Goal: Task Accomplishment & Management: Use online tool/utility

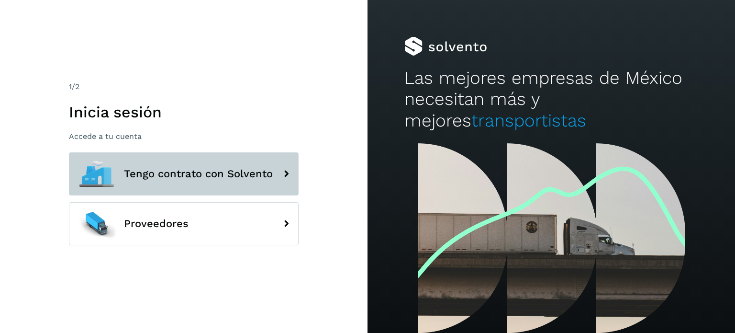
click at [243, 174] on span "Tengo contrato con Solvento" at bounding box center [198, 173] width 149 height 11
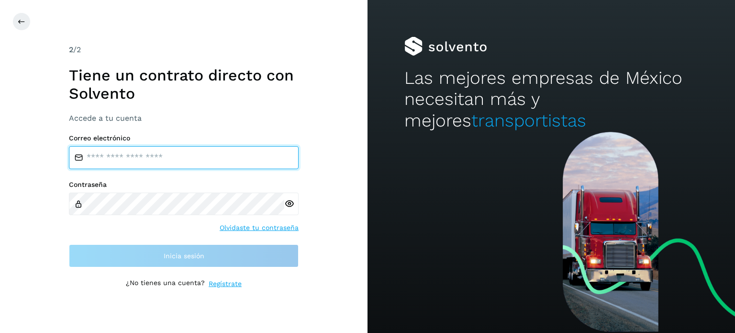
click at [216, 159] on input "email" at bounding box center [184, 157] width 230 height 23
type input "**********"
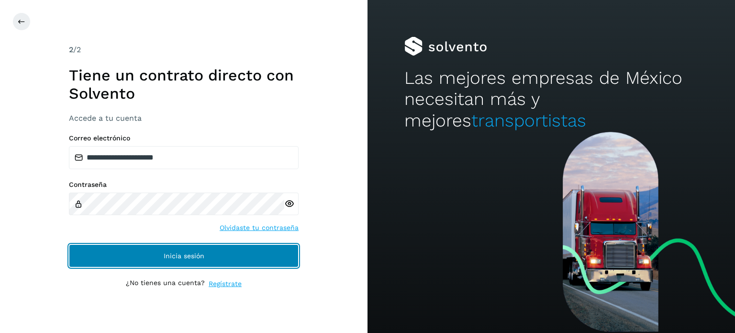
click at [215, 257] on button "Inicia sesión" at bounding box center [184, 255] width 230 height 23
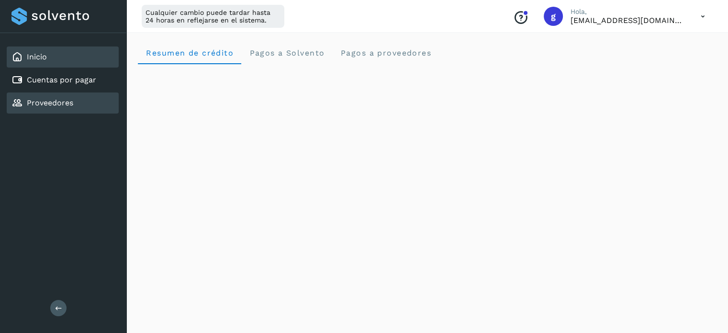
click at [58, 98] on link "Proveedores" at bounding box center [50, 102] width 46 height 9
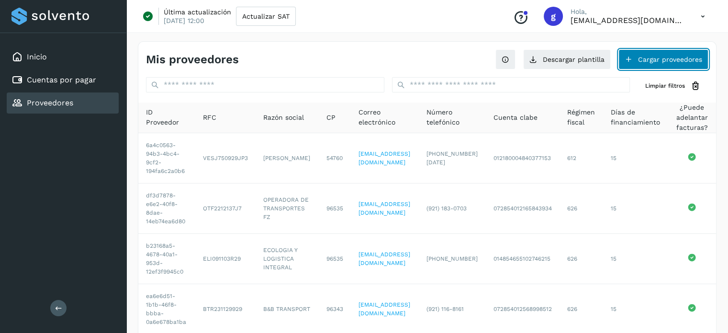
click at [654, 59] on button "Cargar proveedores" at bounding box center [664, 59] width 90 height 20
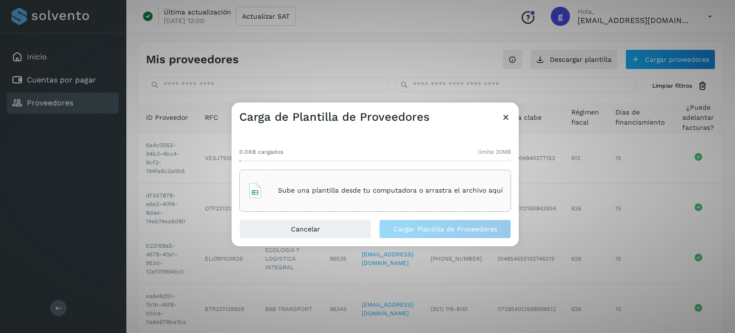
click at [506, 117] on icon at bounding box center [506, 117] width 10 height 10
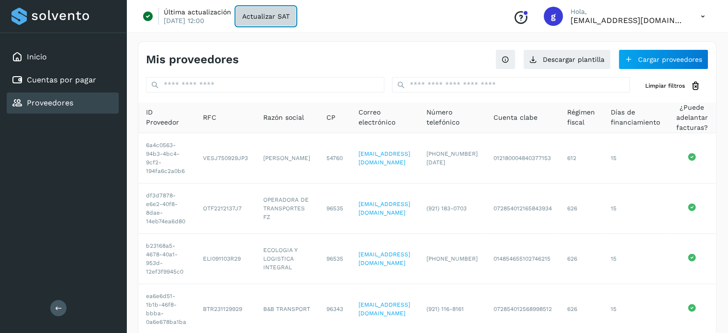
click at [262, 17] on span "Actualizar SAT" at bounding box center [265, 16] width 47 height 7
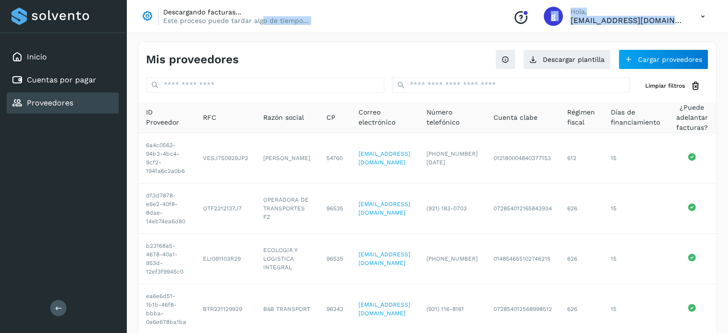
drag, startPoint x: 262, startPoint y: 17, endPoint x: 21, endPoint y: -58, distance: 253.2
click at [21, 0] on html "Inicio Cuentas por pagar Proveedores Salir Descargando facturas... Este proceso…" at bounding box center [364, 189] width 728 height 379
click at [385, 54] on div "Mis proveedores" at bounding box center [287, 60] width 282 height 14
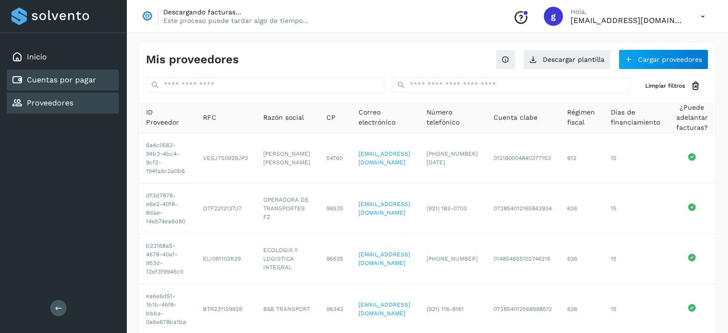
click at [67, 77] on link "Cuentas por pagar" at bounding box center [61, 79] width 69 height 9
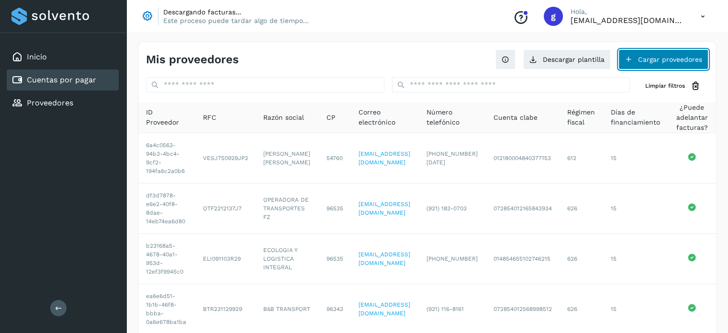
click at [670, 51] on button "Cargar proveedores" at bounding box center [664, 59] width 90 height 20
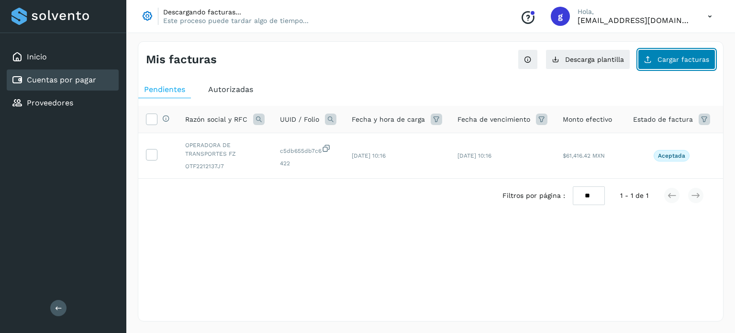
click at [667, 57] on span "Cargar facturas" at bounding box center [684, 59] width 52 height 7
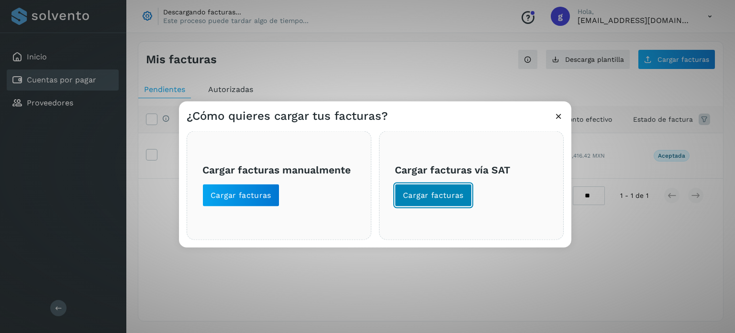
click at [450, 195] on span "Cargar facturas" at bounding box center [433, 195] width 61 height 11
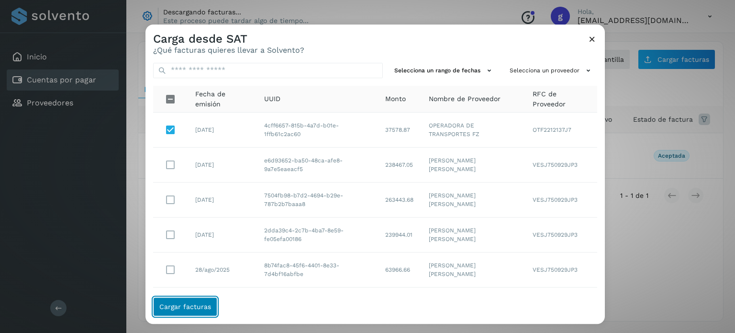
click at [176, 313] on button "Cargar facturas" at bounding box center [185, 306] width 64 height 19
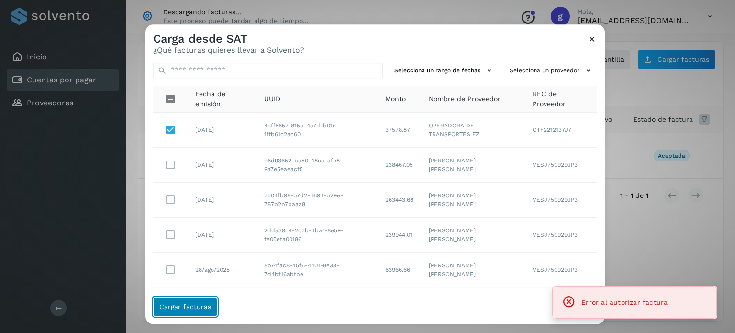
click at [176, 313] on button "Cargar facturas" at bounding box center [185, 306] width 64 height 19
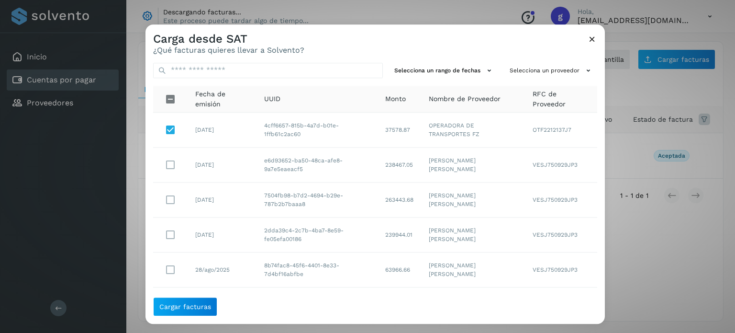
click at [593, 42] on icon at bounding box center [593, 39] width 10 height 10
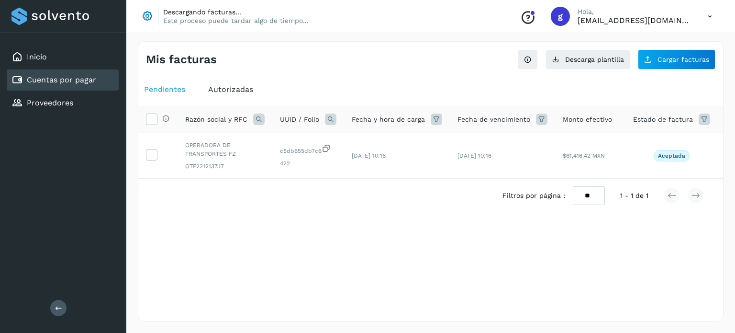
click at [225, 30] on div "Descargando facturas... Este proceso puede tardar algo de tiempo... Conoce nues…" at bounding box center [430, 16] width 609 height 33
click at [44, 111] on div "Proveedores" at bounding box center [63, 102] width 112 height 21
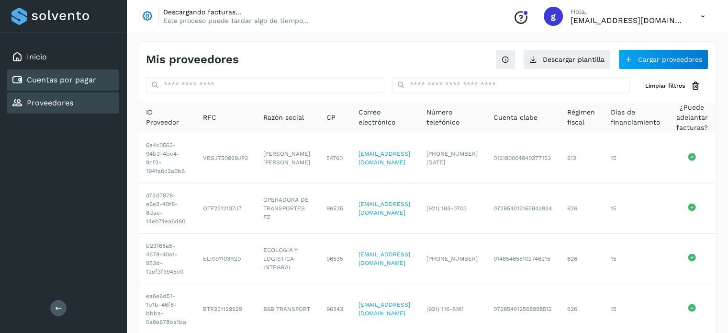
click at [72, 81] on link "Cuentas por pagar" at bounding box center [61, 79] width 69 height 9
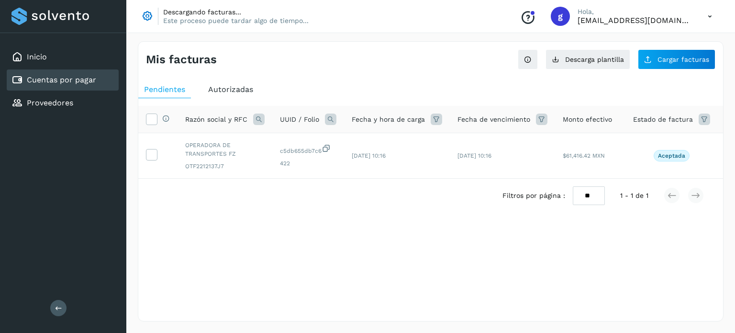
click at [276, 22] on p "Este proceso puede tardar algo de tiempo..." at bounding box center [236, 20] width 146 height 9
click at [684, 24] on p "[EMAIL_ADDRESS][DOMAIN_NAME]" at bounding box center [635, 20] width 115 height 9
click at [711, 16] on icon at bounding box center [711, 17] width 20 height 20
click at [635, 67] on div "Cerrar sesión" at bounding box center [663, 62] width 114 height 18
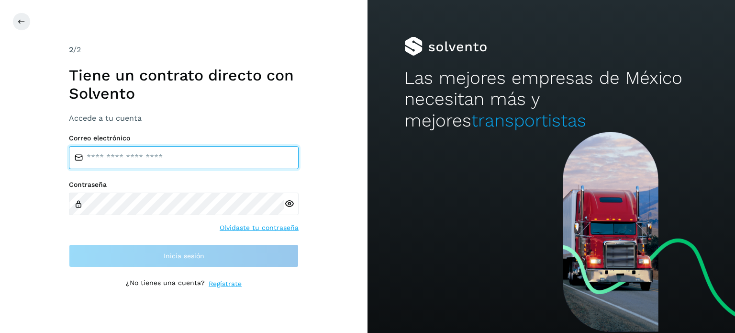
click at [116, 159] on input "email" at bounding box center [184, 157] width 230 height 23
type input "**********"
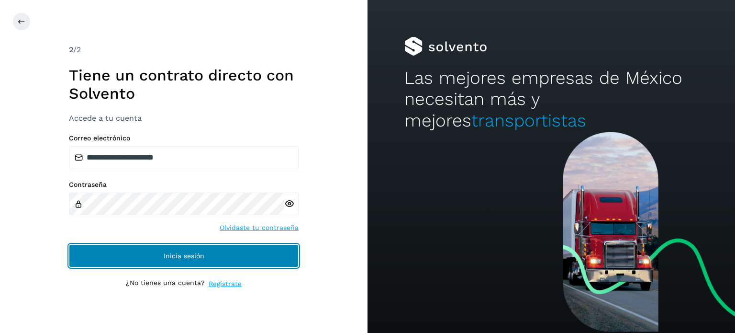
click at [159, 249] on button "Inicia sesión" at bounding box center [184, 255] width 230 height 23
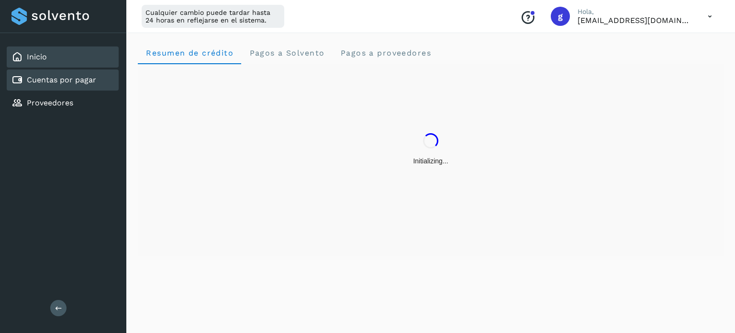
click at [74, 76] on link "Cuentas por pagar" at bounding box center [61, 79] width 69 height 9
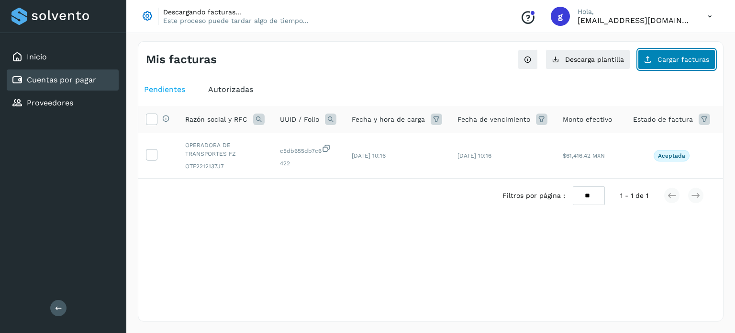
click at [683, 56] on span "Cargar facturas" at bounding box center [684, 59] width 52 height 7
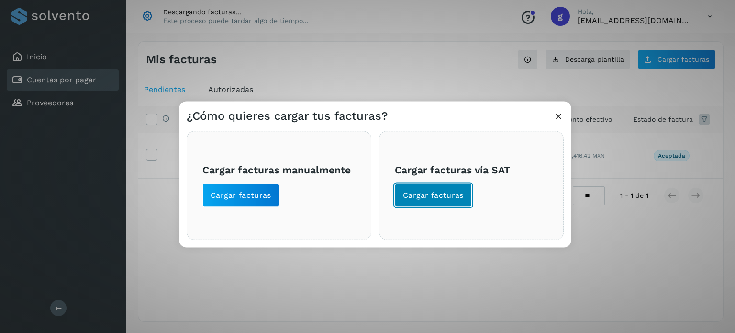
click at [420, 201] on button "Cargar facturas" at bounding box center [433, 194] width 77 height 23
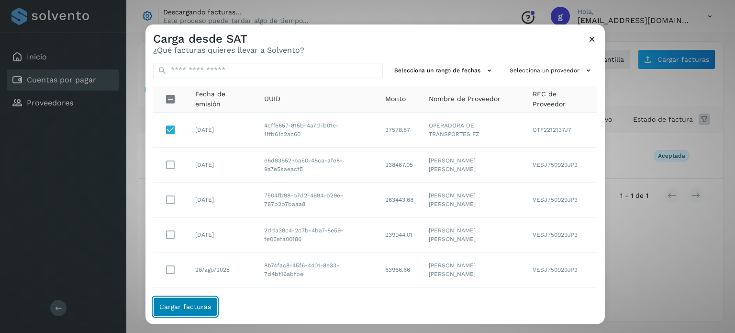
click at [176, 310] on span "Cargar facturas" at bounding box center [185, 306] width 52 height 7
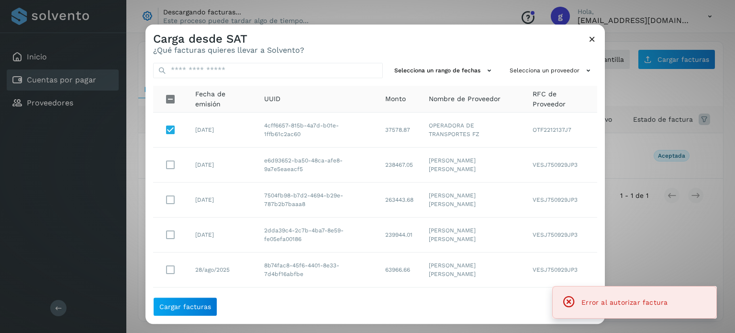
click at [592, 39] on icon at bounding box center [593, 39] width 10 height 10
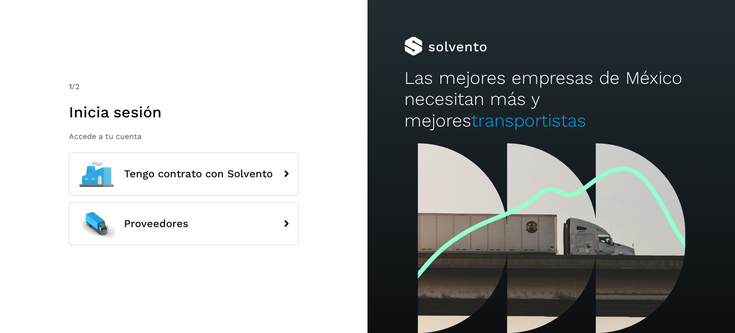
click at [165, 199] on div "Tengo contrato con Solvento Proveedores" at bounding box center [184, 202] width 230 height 100
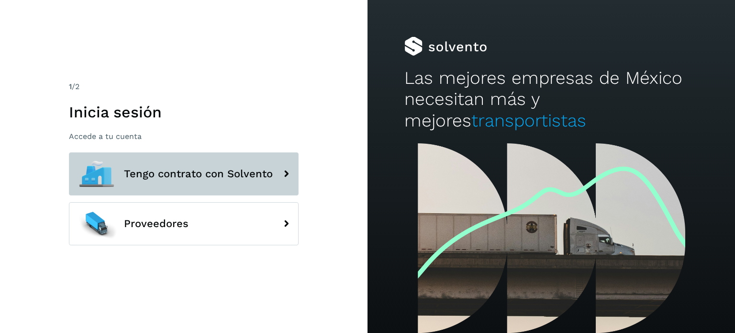
click at [179, 183] on button "Tengo contrato con Solvento" at bounding box center [184, 173] width 230 height 43
click at [285, 183] on icon at bounding box center [286, 173] width 19 height 19
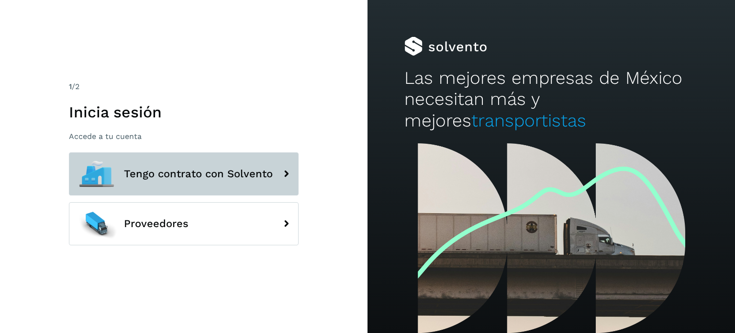
click at [285, 183] on icon at bounding box center [286, 173] width 19 height 19
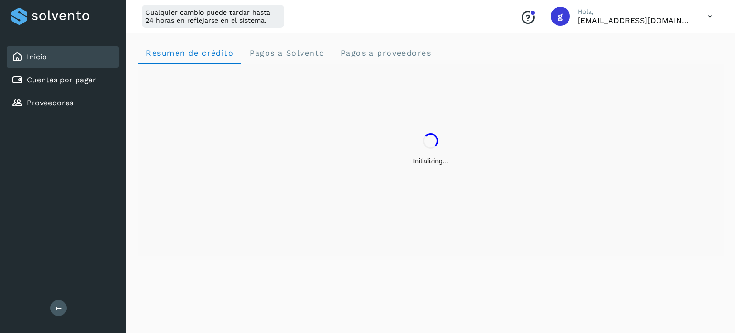
click at [35, 90] on div "Inicio Cuentas por pagar Proveedores" at bounding box center [63, 80] width 126 height 94
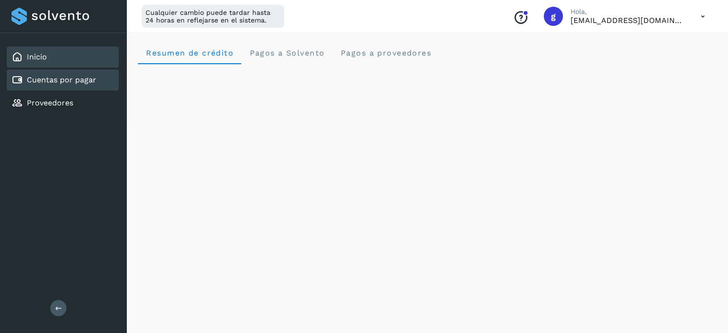
click at [43, 84] on div "Cuentas por pagar" at bounding box center [53, 79] width 85 height 11
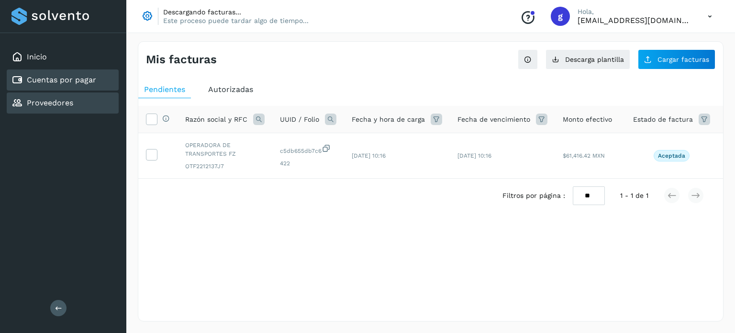
click at [72, 110] on div "Proveedores" at bounding box center [63, 102] width 112 height 21
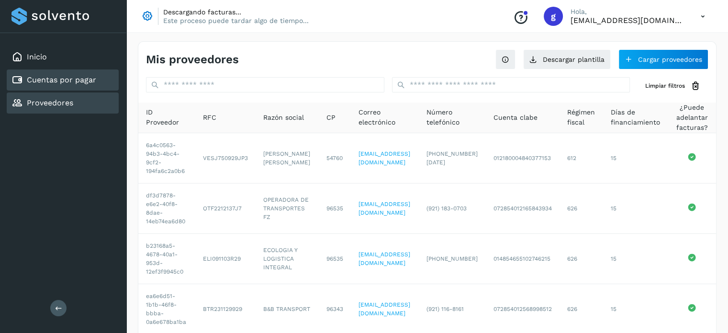
click at [81, 78] on link "Cuentas por pagar" at bounding box center [61, 79] width 69 height 9
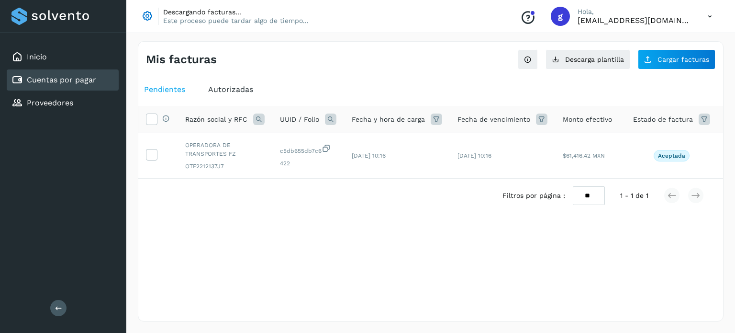
click at [705, 23] on icon at bounding box center [711, 17] width 20 height 20
click at [663, 70] on div "Cerrar sesión" at bounding box center [663, 62] width 114 height 18
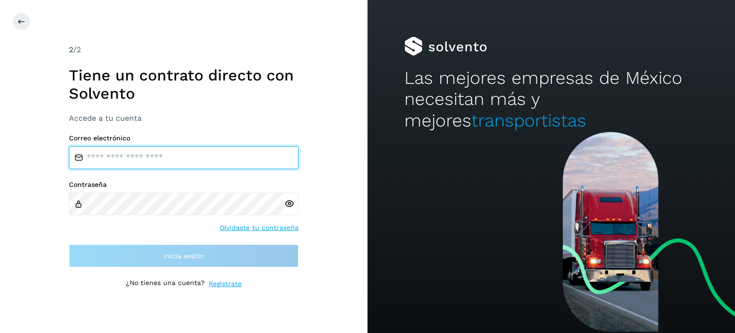
click at [205, 165] on input "email" at bounding box center [184, 157] width 230 height 23
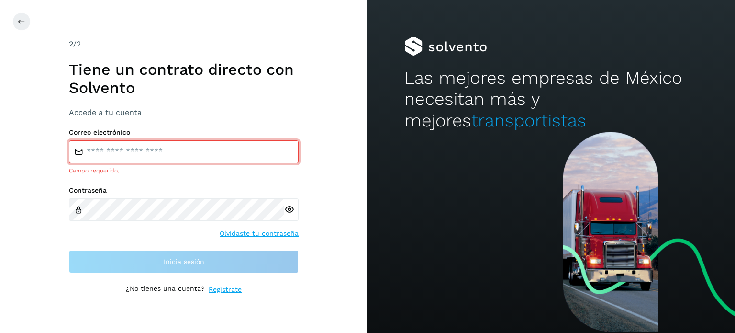
type input "**********"
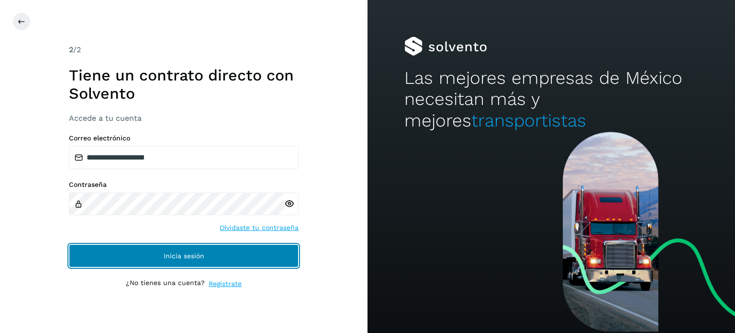
click at [157, 256] on button "Inicia sesión" at bounding box center [184, 255] width 230 height 23
